Goal: Information Seeking & Learning: Learn about a topic

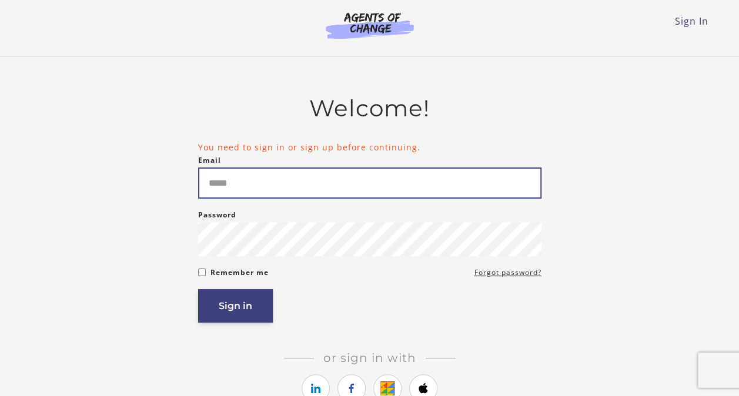
type input "**********"
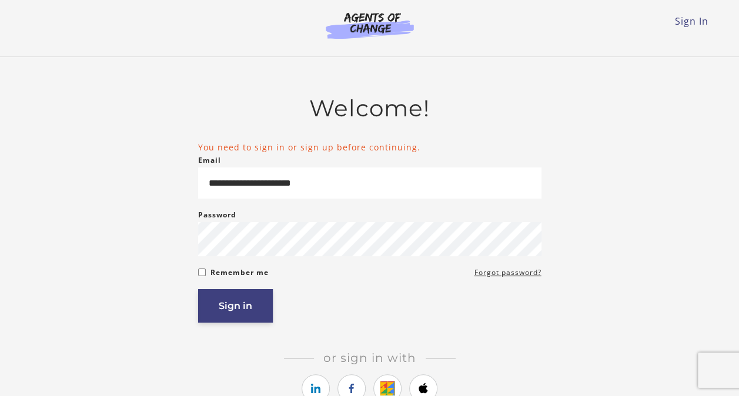
click at [235, 312] on button "Sign in" at bounding box center [235, 306] width 75 height 34
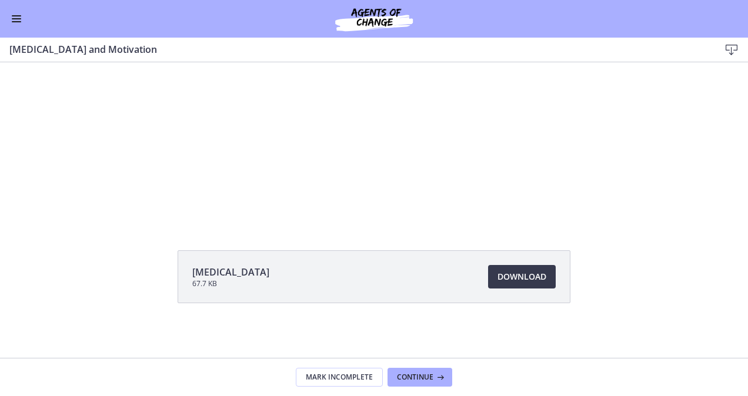
scroll to position [74, 0]
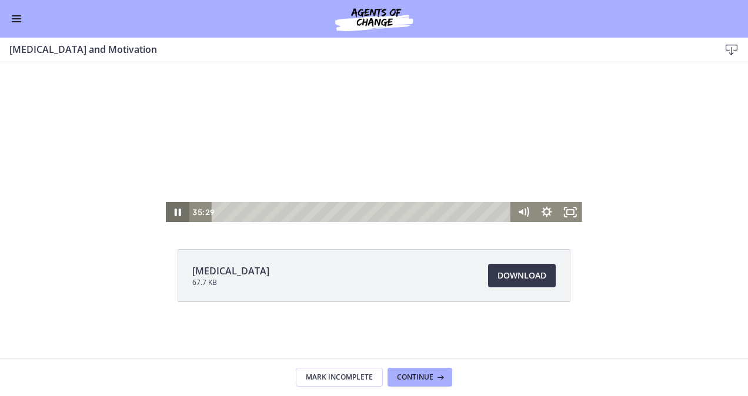
click at [176, 210] on icon "Pause" at bounding box center [178, 212] width 24 height 20
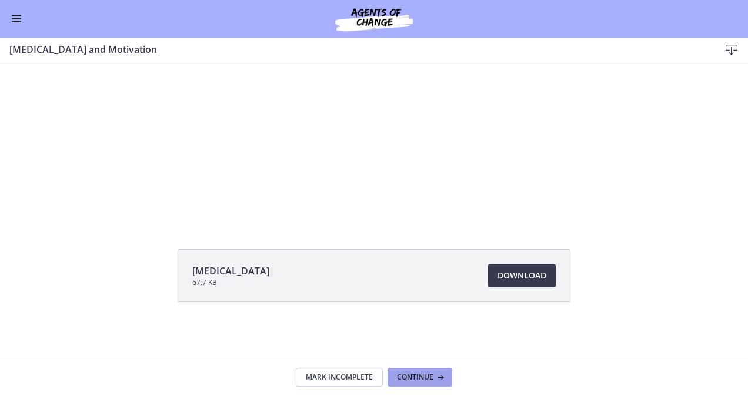
click at [402, 370] on button "Continue" at bounding box center [419, 377] width 65 height 19
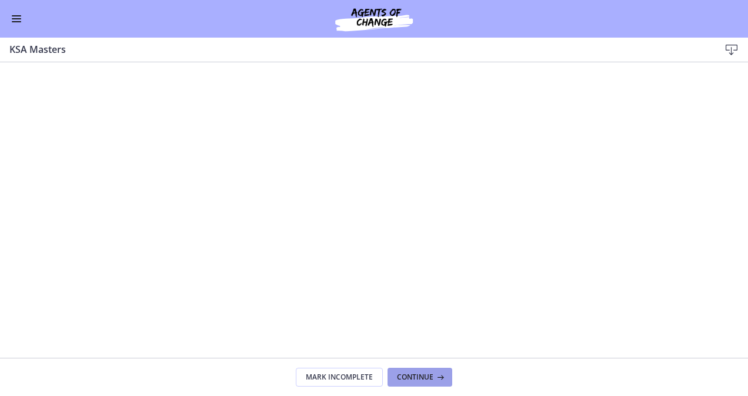
click at [403, 377] on span "Continue" at bounding box center [415, 377] width 36 height 9
click at [413, 370] on button "Continue" at bounding box center [419, 377] width 65 height 19
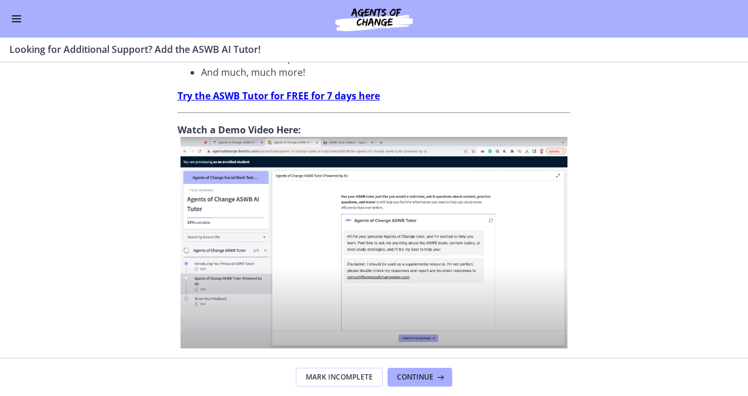
scroll to position [497, 0]
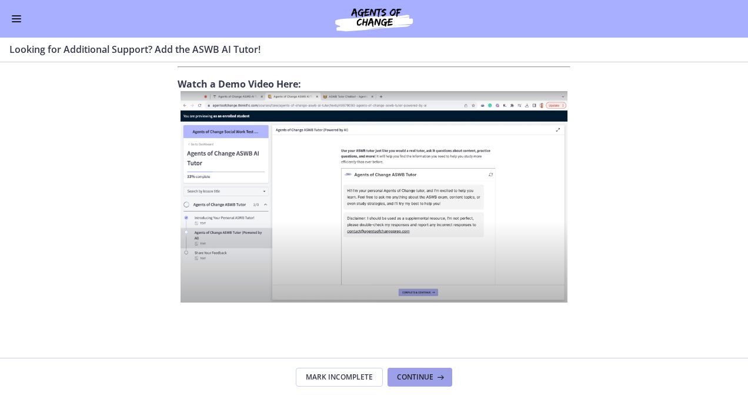
click at [402, 373] on span "Continue" at bounding box center [415, 377] width 36 height 9
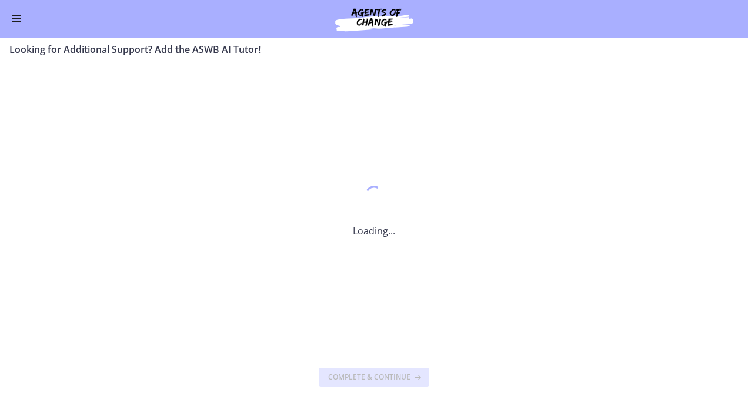
scroll to position [0, 0]
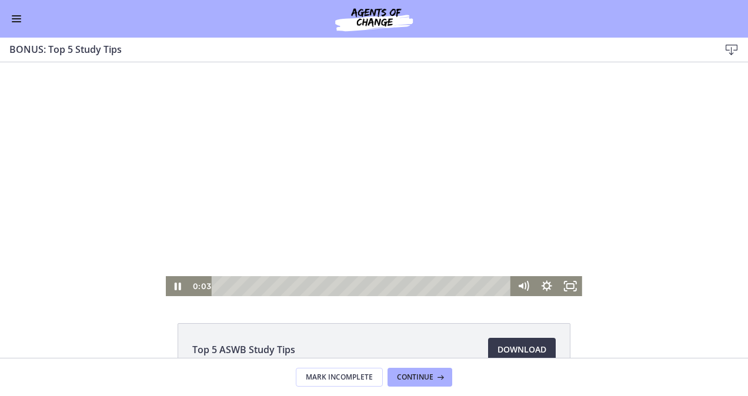
scroll to position [16, 0]
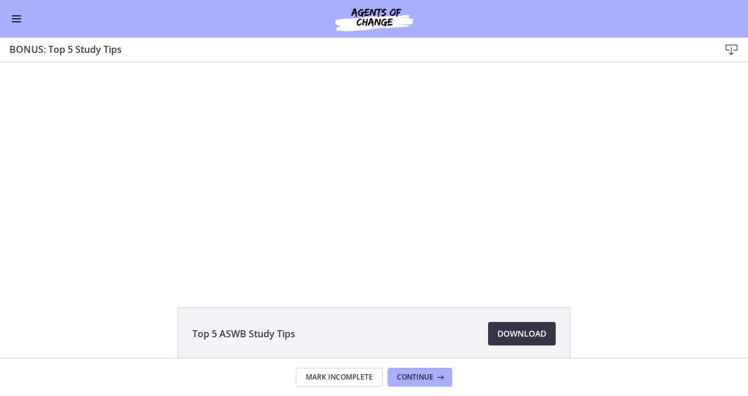
click at [490, 327] on link "Download Opens in a new window" at bounding box center [522, 334] width 68 height 24
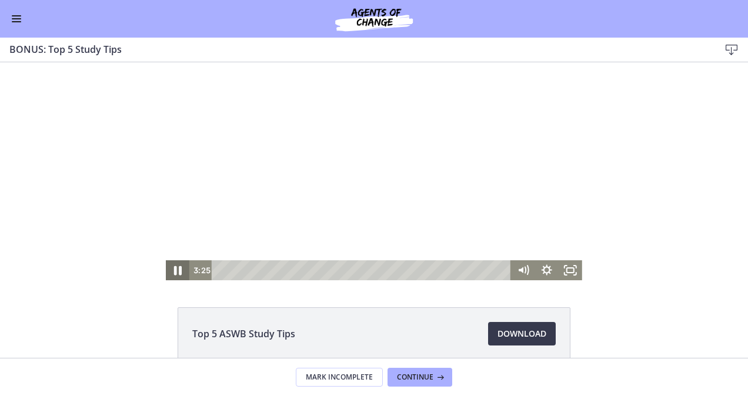
click at [175, 270] on icon "Pause" at bounding box center [178, 270] width 8 height 9
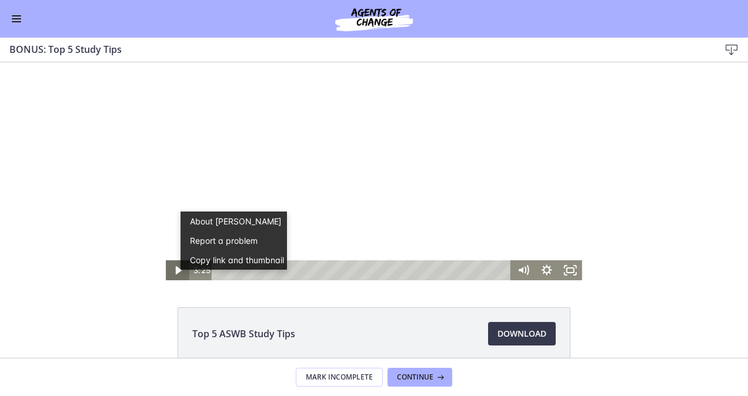
scroll to position [0, 0]
click at [175, 270] on icon "Play Video" at bounding box center [178, 271] width 7 height 10
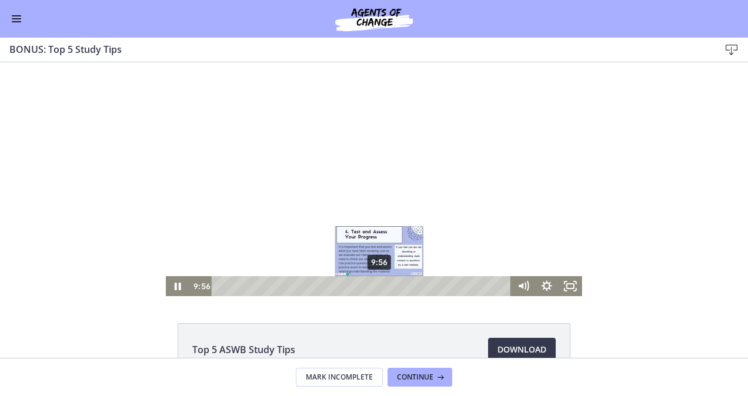
click at [375, 285] on div "9:56" at bounding box center [362, 286] width 285 height 20
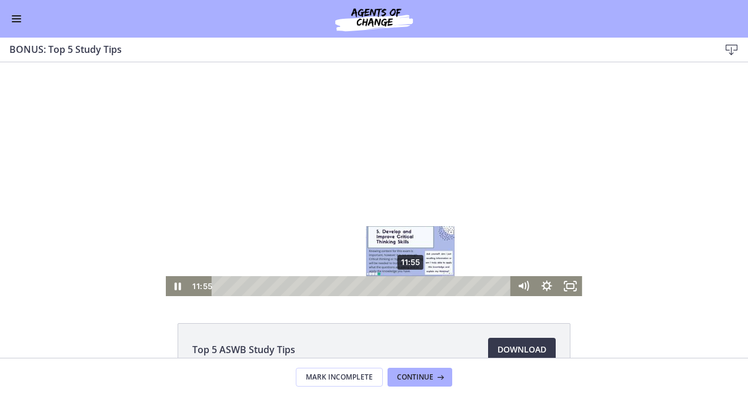
click at [407, 285] on div "11:55" at bounding box center [362, 286] width 285 height 20
click at [415, 286] on div "12:25" at bounding box center [362, 286] width 285 height 20
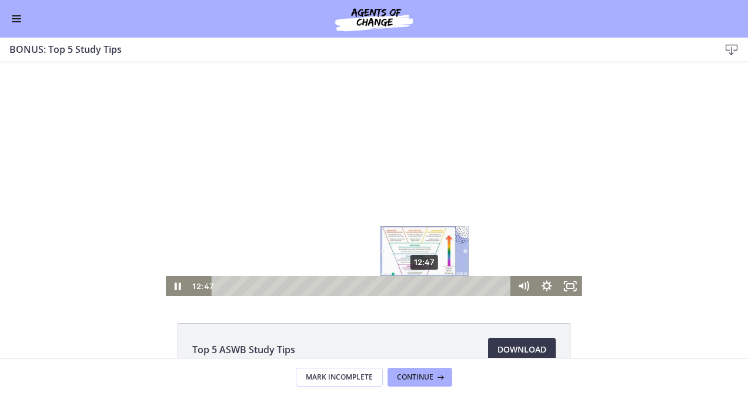
click at [421, 285] on div "12:47" at bounding box center [362, 286] width 285 height 20
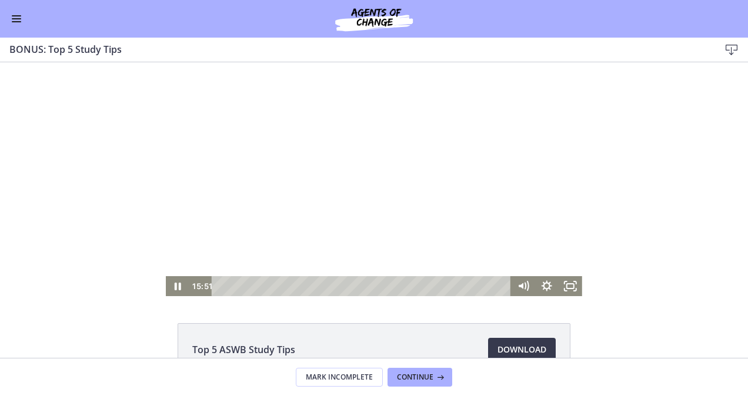
scroll to position [1, 0]
click at [174, 289] on icon "Pause" at bounding box center [178, 286] width 24 height 20
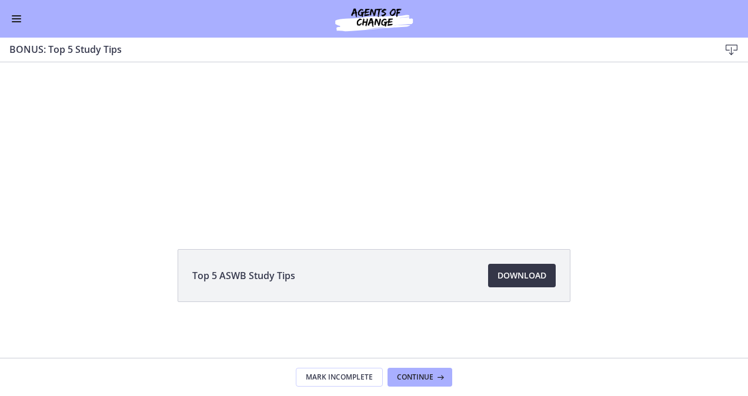
scroll to position [73, 0]
click at [436, 380] on icon at bounding box center [439, 377] width 12 height 9
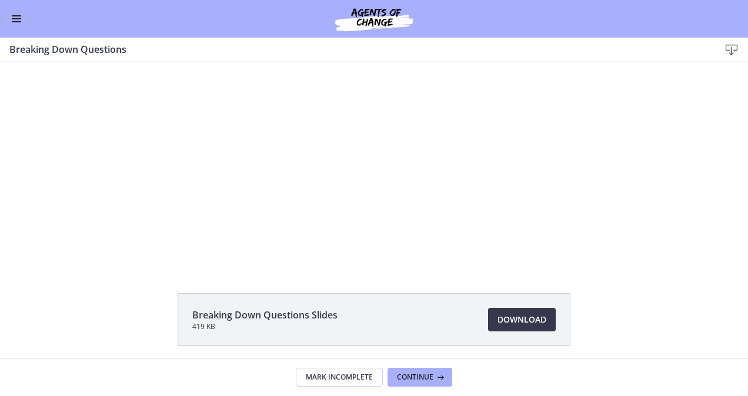
scroll to position [31, 0]
click at [16, 18] on button "Enable menu" at bounding box center [16, 19] width 14 height 14
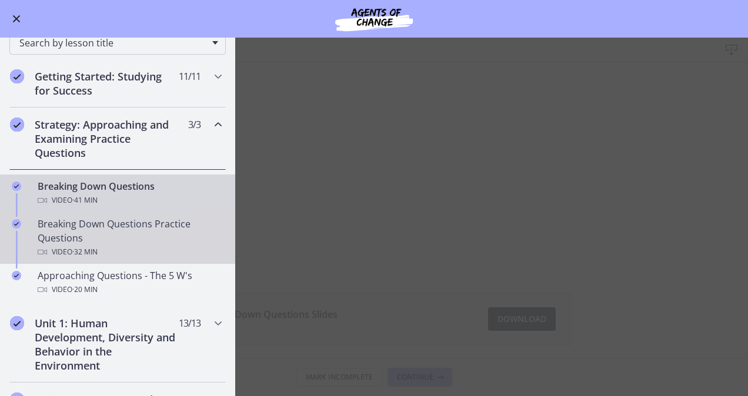
scroll to position [112, 0]
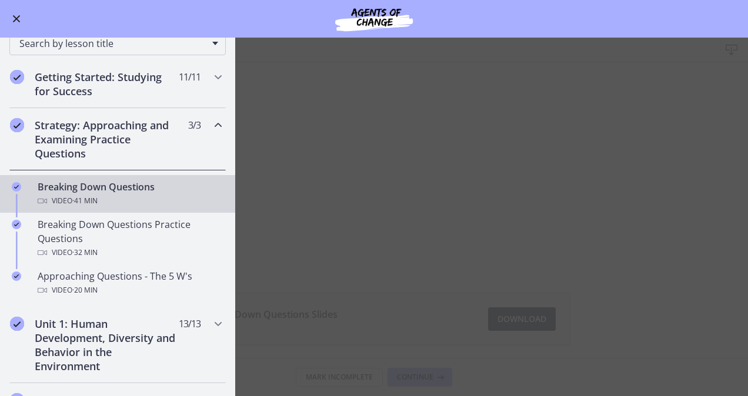
click at [666, 186] on main "Breaking Down Questions Download Enable fullscreen Breaking Down Questions Slid…" at bounding box center [374, 217] width 748 height 359
click at [20, 24] on button "Enable menu" at bounding box center [16, 19] width 14 height 14
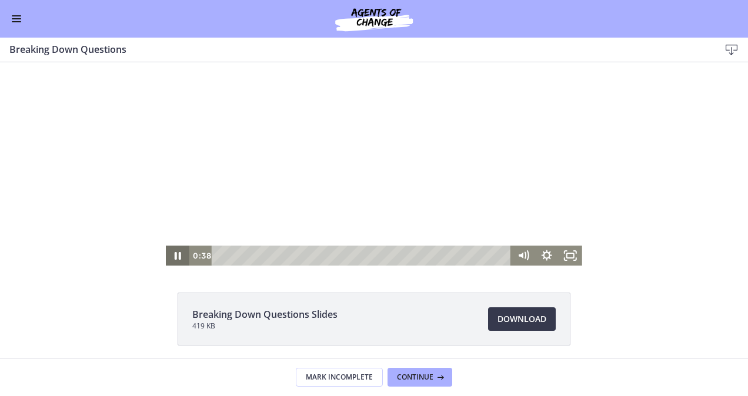
click at [173, 258] on icon "Pause" at bounding box center [178, 256] width 24 height 20
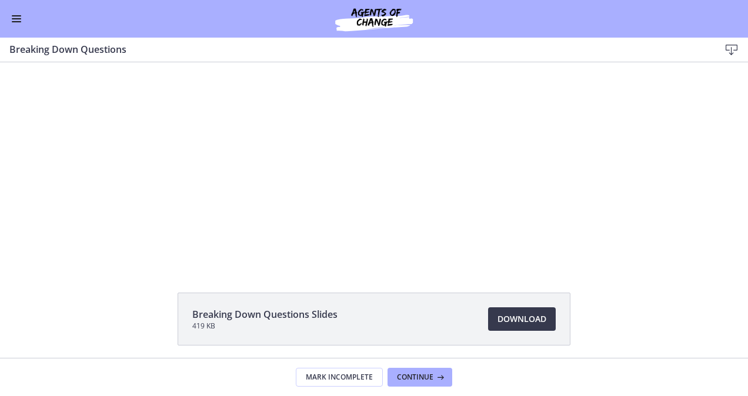
click at [21, 29] on div "Go to Dashboard" at bounding box center [374, 19] width 748 height 38
click at [14, 16] on button "Enable menu" at bounding box center [16, 19] width 14 height 14
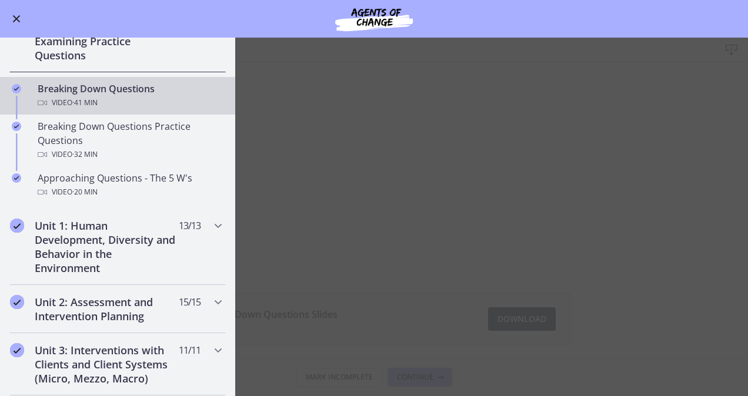
scroll to position [211, 0]
click at [211, 223] on icon "Chapters" at bounding box center [218, 225] width 14 height 14
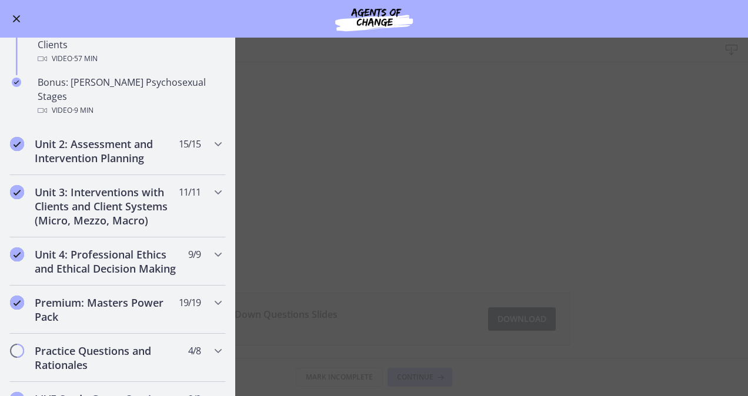
scroll to position [828, 0]
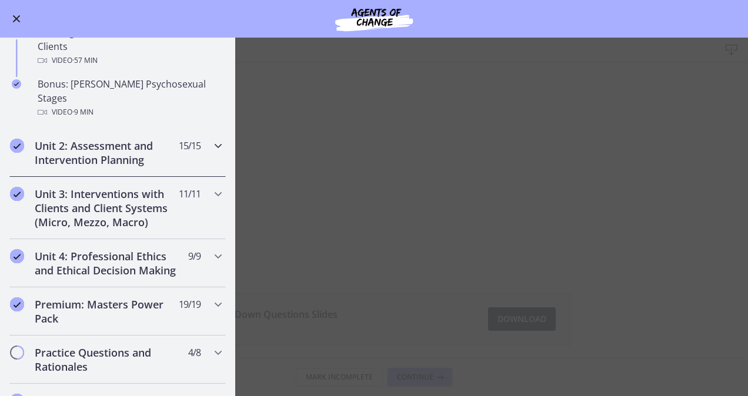
click at [201, 129] on div "Unit 2: Assessment and Intervention Planning 15 / 15 Completed" at bounding box center [117, 153] width 216 height 48
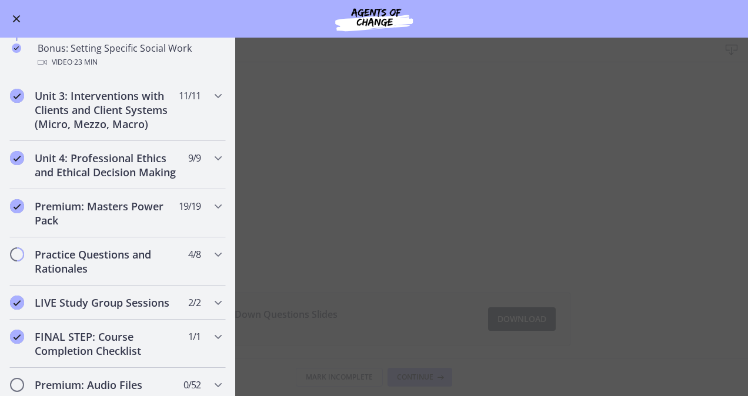
scroll to position [1042, 0]
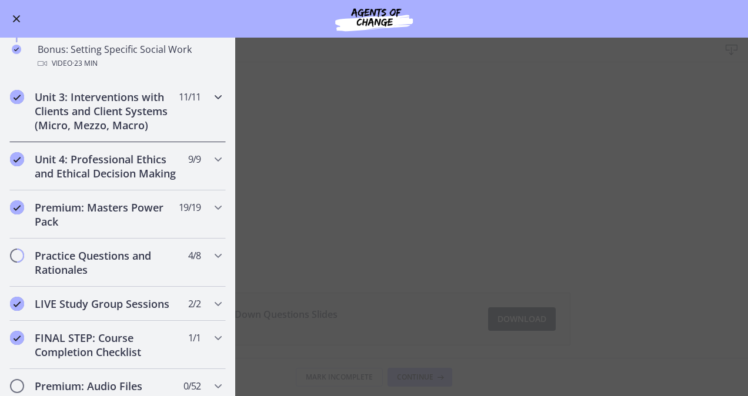
click at [201, 115] on div "Unit 3: Interventions with Clients and Client Systems (Micro, Mezzo, Macro) 11 …" at bounding box center [117, 111] width 216 height 62
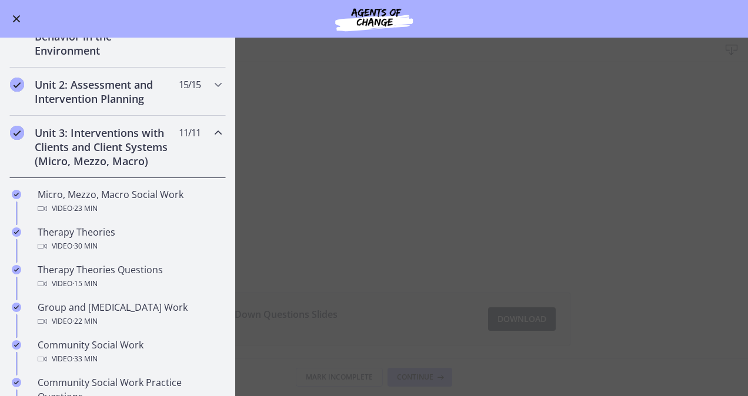
scroll to position [292, 0]
click at [213, 123] on div "Unit 3: Interventions with Clients and Client Systems (Micro, Mezzo, Macro) 11 …" at bounding box center [117, 147] width 216 height 62
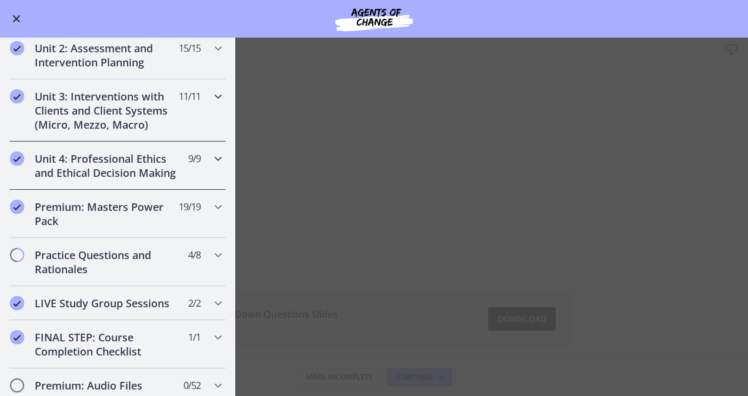
scroll to position [329, 0]
click at [204, 101] on div "Unit 3: Interventions with Clients and Client Systems (Micro, Mezzo, Macro) 11 …" at bounding box center [117, 109] width 216 height 62
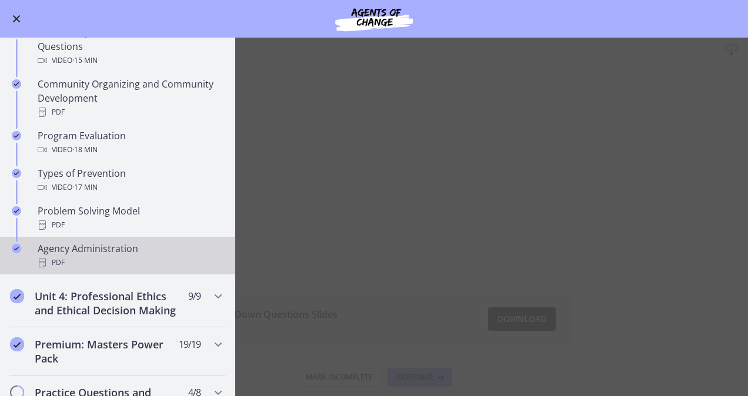
scroll to position [641, 0]
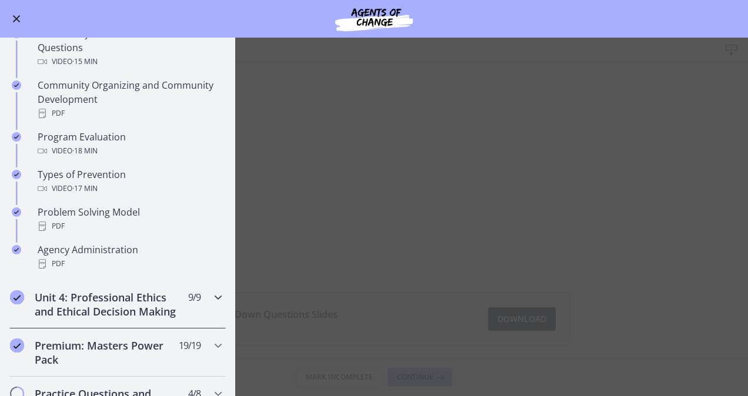
click at [200, 288] on div "Unit 4: Professional Ethics and Ethical Decision Making 9 / 9 Completed" at bounding box center [117, 304] width 216 height 48
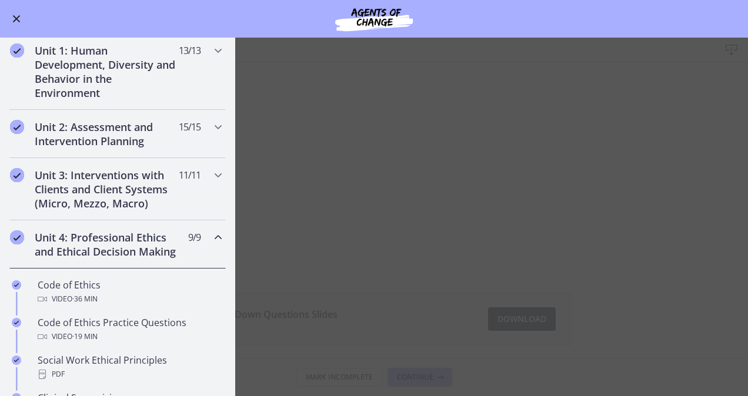
scroll to position [248, 0]
click at [211, 179] on icon "Chapters" at bounding box center [218, 176] width 14 height 14
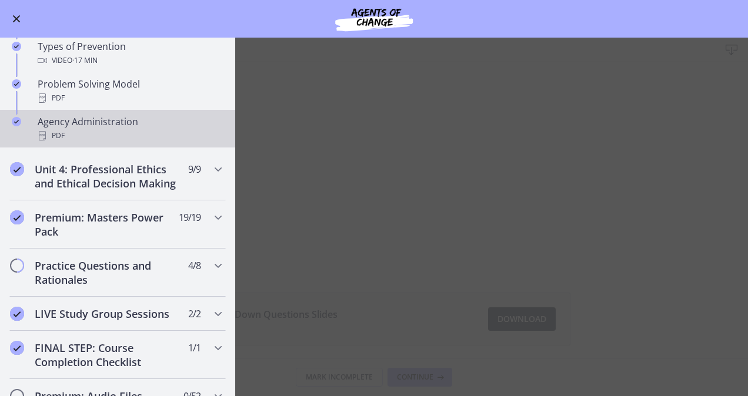
scroll to position [769, 0]
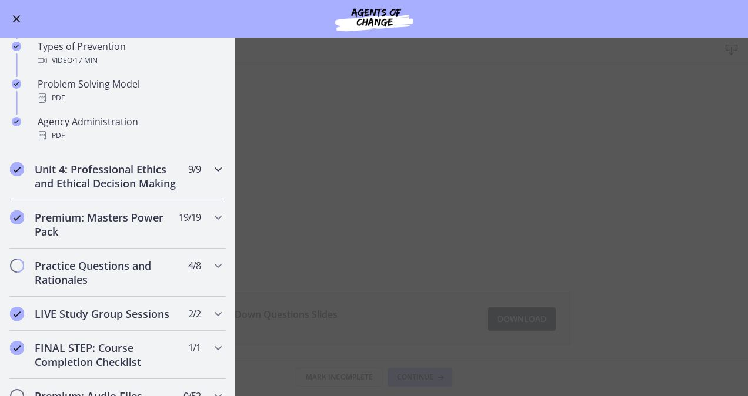
click at [211, 170] on icon "Chapters" at bounding box center [218, 169] width 14 height 14
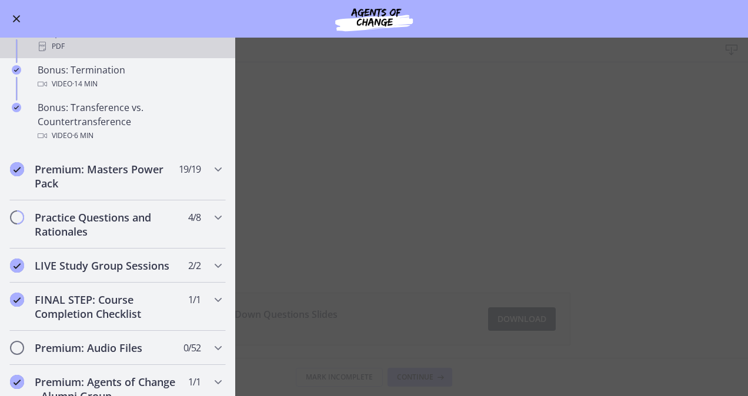
scroll to position [740, 0]
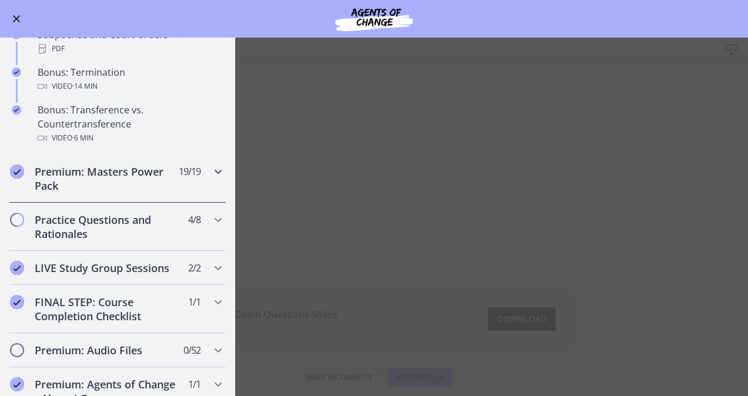
click at [213, 176] on icon "Chapters" at bounding box center [218, 172] width 14 height 14
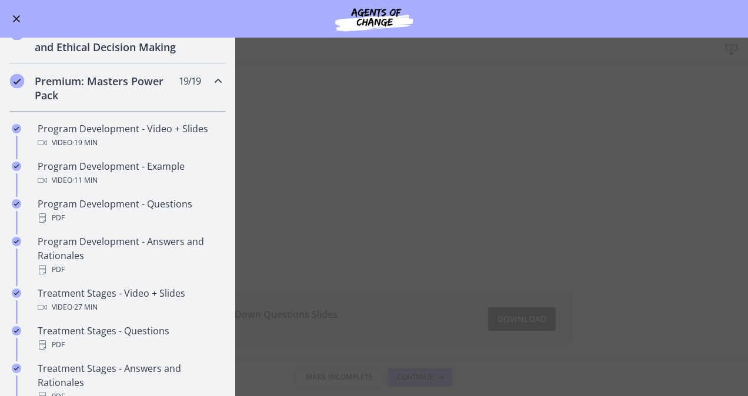
scroll to position [413, 0]
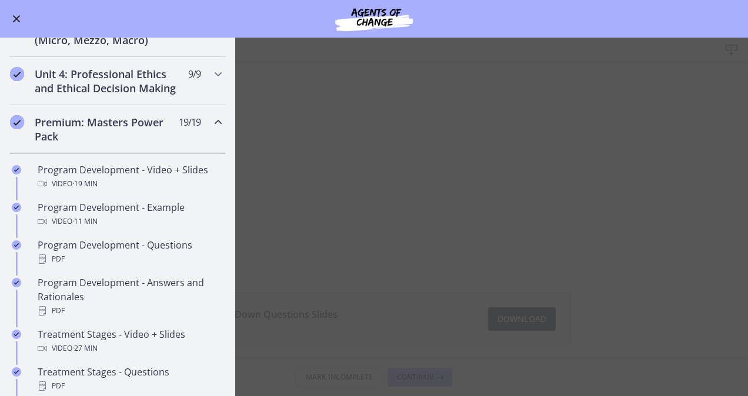
click at [199, 138] on div "Premium: Masters Power Pack 19 / 19 Completed" at bounding box center [117, 129] width 216 height 48
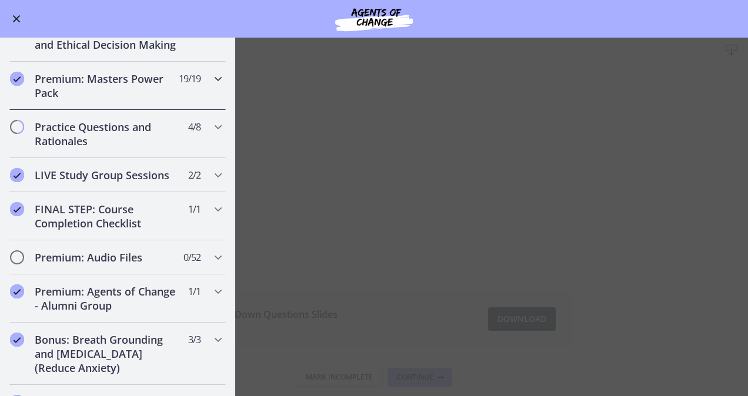
scroll to position [433, 0]
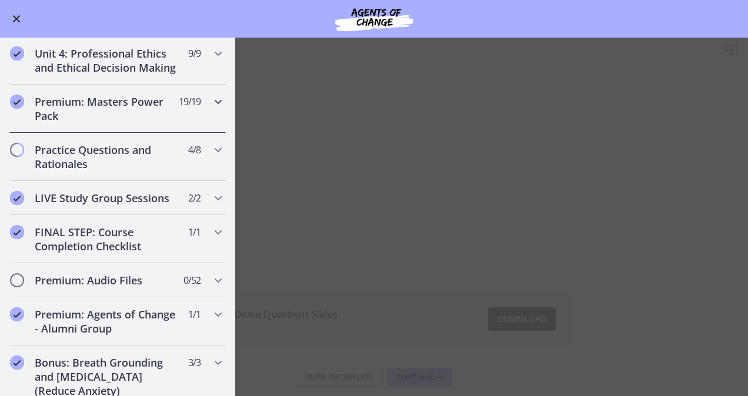
click at [211, 109] on icon "Chapters" at bounding box center [218, 102] width 14 height 14
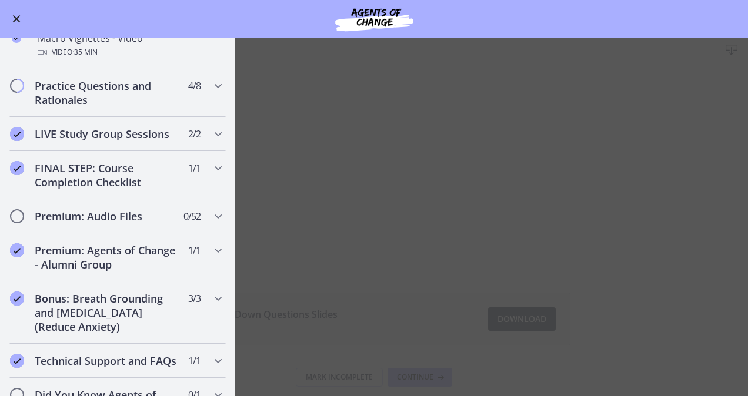
scroll to position [1291, 0]
click at [199, 107] on div "Practice Questions and Rationales 4 / 8 Completed" at bounding box center [117, 94] width 216 height 48
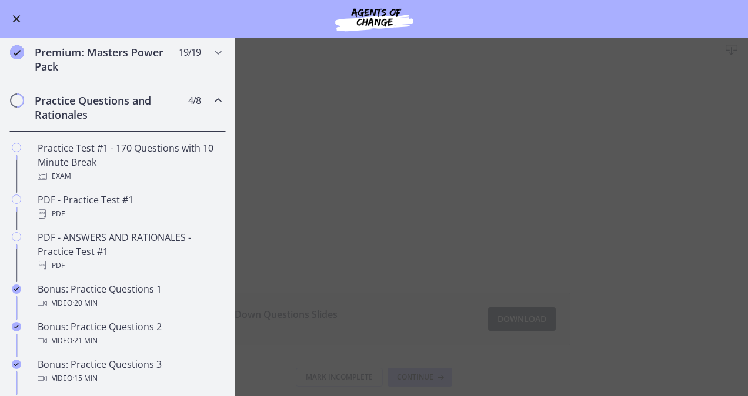
scroll to position [473, 0]
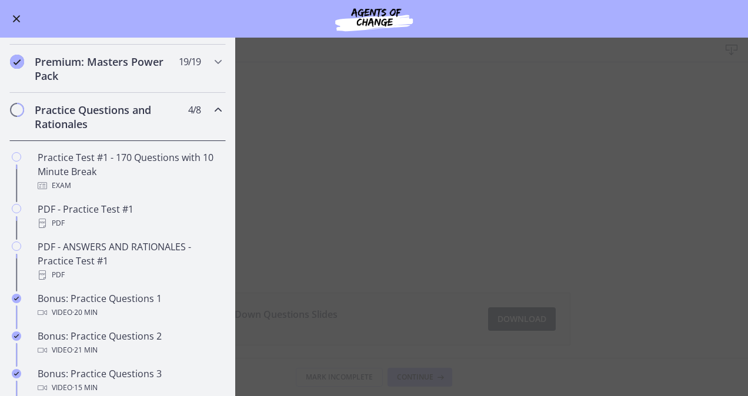
click at [211, 117] on icon "Chapters" at bounding box center [218, 110] width 14 height 14
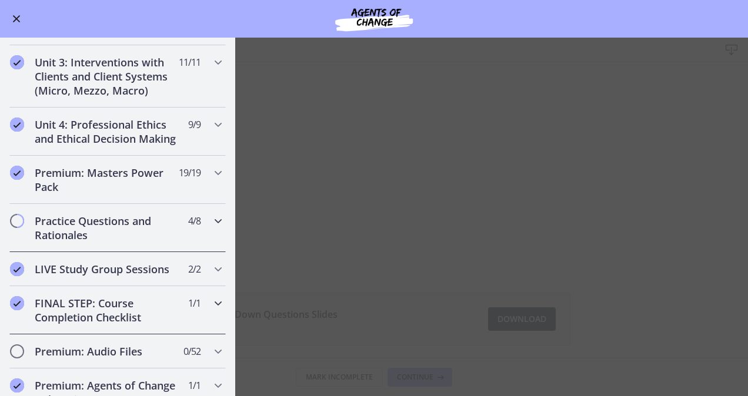
scroll to position [361, 0]
click at [211, 229] on icon "Chapters" at bounding box center [218, 222] width 14 height 14
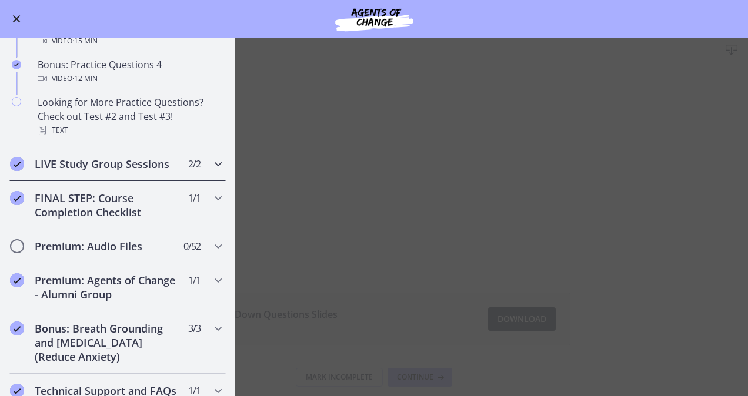
scroll to position [820, 0]
click at [200, 260] on div "Premium: Audio Files 0 / 52 Completed" at bounding box center [117, 247] width 216 height 34
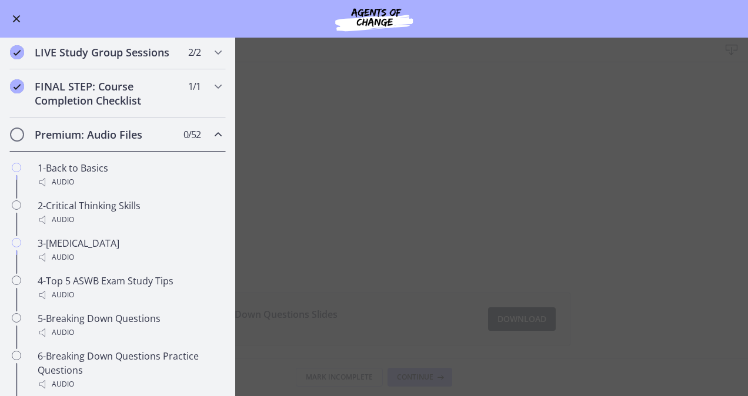
scroll to position [577, 0]
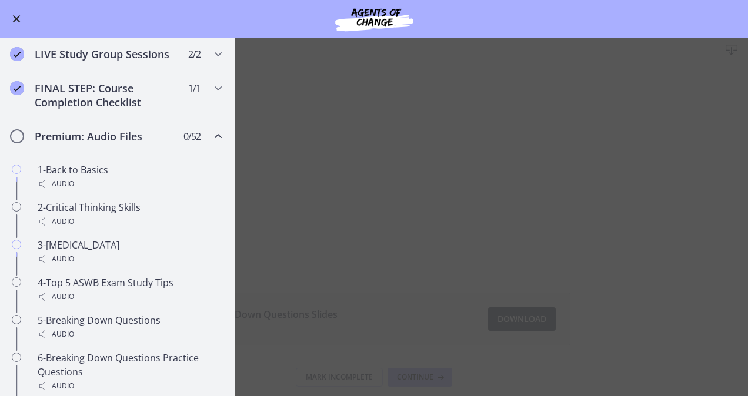
click at [211, 143] on icon "Chapters" at bounding box center [218, 136] width 14 height 14
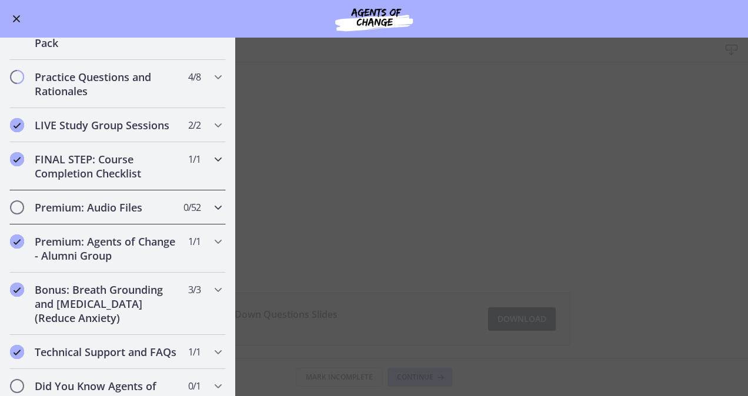
scroll to position [509, 0]
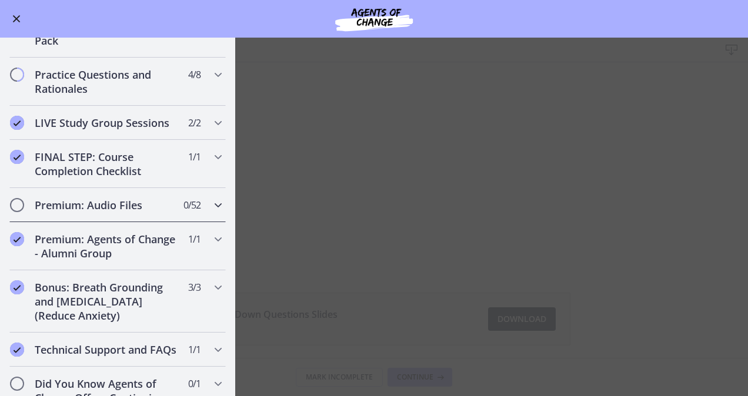
click at [205, 222] on div "Premium: Audio Files 0 / 52 Completed" at bounding box center [117, 205] width 216 height 34
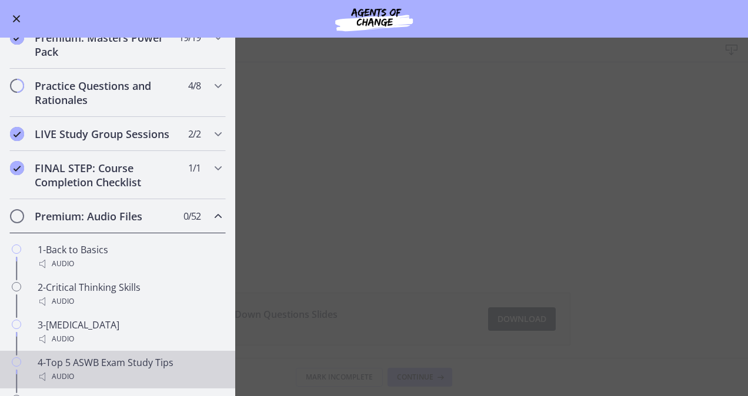
scroll to position [630, 0]
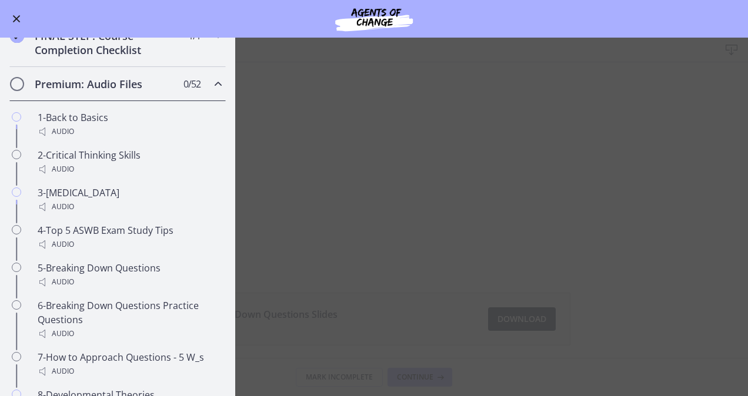
click at [211, 91] on icon "Chapters" at bounding box center [218, 84] width 14 height 14
